Goal: Task Accomplishment & Management: Complete application form

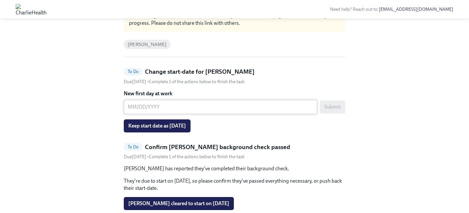
scroll to position [48, 0]
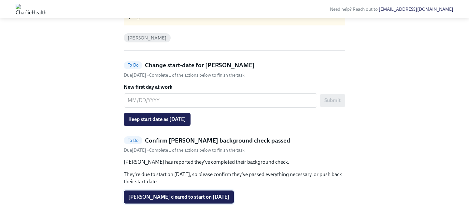
click at [195, 194] on span "Jacob Stork cleared to start on 09/02/2025" at bounding box center [178, 196] width 101 height 7
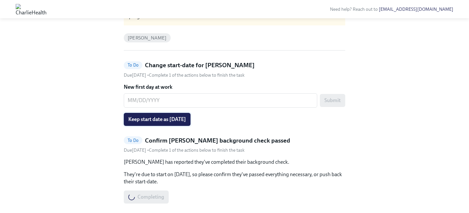
click at [184, 118] on span "Keep start date as 09/02/2025" at bounding box center [157, 119] width 58 height 7
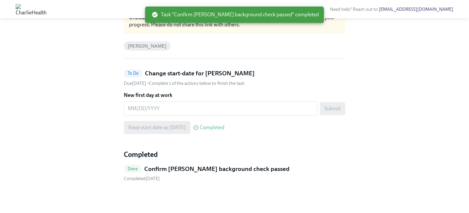
scroll to position [0, 0]
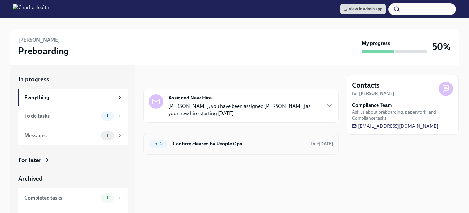
click at [207, 139] on div "To Do Confirm cleared by People Ops Due tomorrow" at bounding box center [241, 143] width 184 height 10
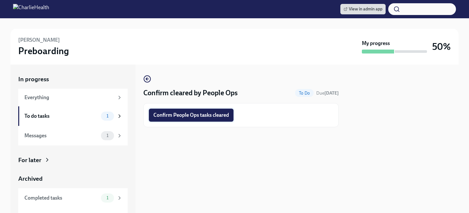
click at [196, 115] on span "Confirm People Ops tasks cleared" at bounding box center [191, 115] width 76 height 7
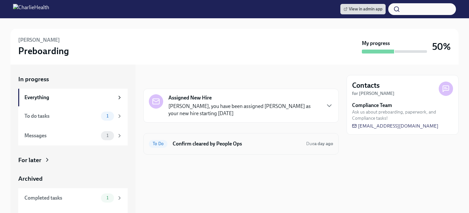
click at [223, 144] on h6 "Confirm cleared by People Ops" at bounding box center [237, 143] width 128 height 7
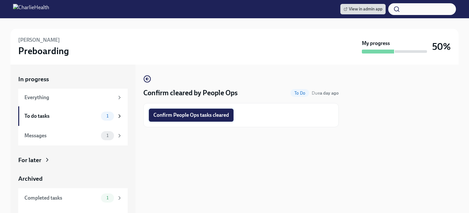
click at [198, 113] on span "Confirm People Ops tasks cleared" at bounding box center [191, 115] width 76 height 7
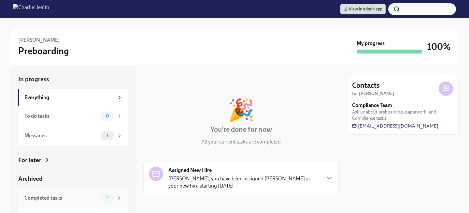
click at [84, 201] on div "Completed tasks" at bounding box center [61, 197] width 74 height 7
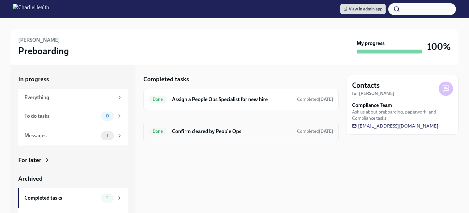
click at [191, 131] on h6 "Confirm cleared by People Ops" at bounding box center [232, 131] width 120 height 7
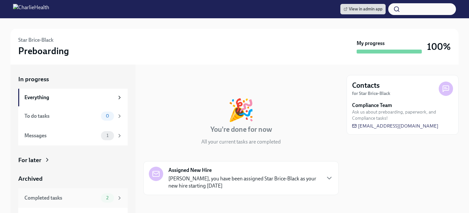
click at [96, 189] on div "Completed tasks 2" at bounding box center [72, 198] width 109 height 20
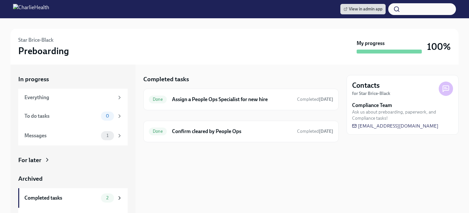
click at [91, 164] on div "In progress Everything To do tasks 0 Messages 1 For later Archived Completed ta…" at bounding box center [72, 151] width 109 height 152
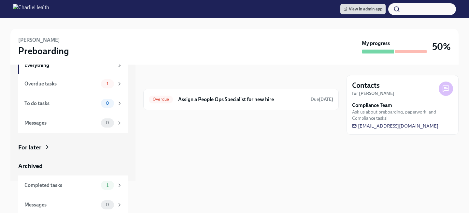
scroll to position [33, 0]
click at [84, 183] on div "Completed tasks" at bounding box center [61, 184] width 74 height 7
